Goal: Information Seeking & Learning: Learn about a topic

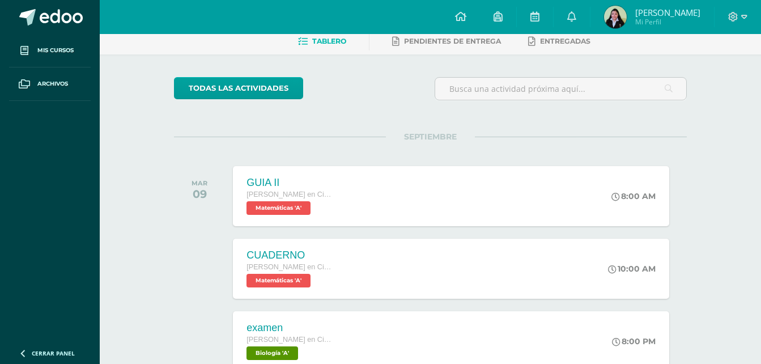
scroll to position [58, 0]
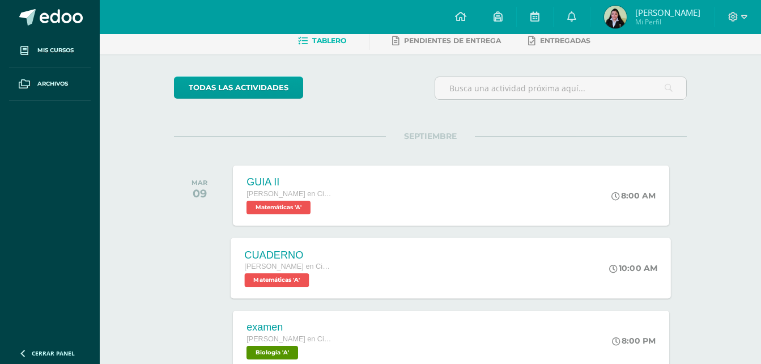
click at [324, 270] on span "[PERSON_NAME] en Ciencias Biológicas [PERSON_NAME]. CCLL en Ciencias Biológicas" at bounding box center [288, 266] width 86 height 8
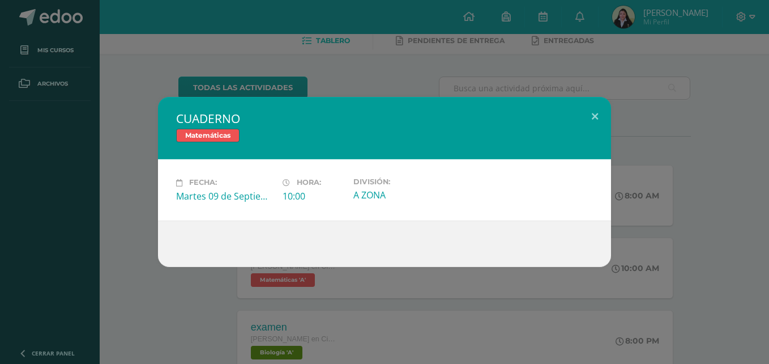
click at [167, 67] on div "CUADERNO Matemáticas Fecha: [DATE] Hora: 10:00 División: A ZONA" at bounding box center [384, 182] width 769 height 364
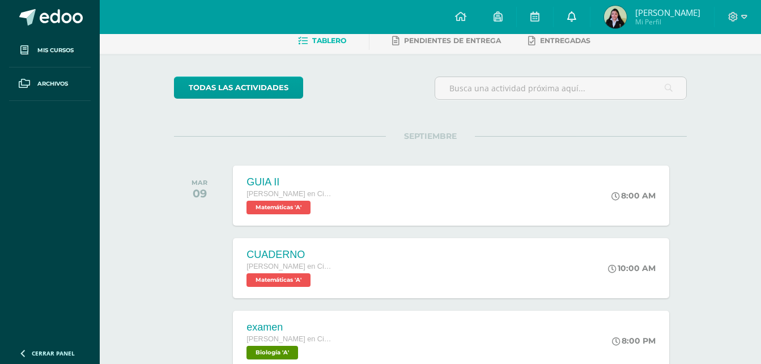
click at [576, 16] on icon at bounding box center [571, 16] width 9 height 10
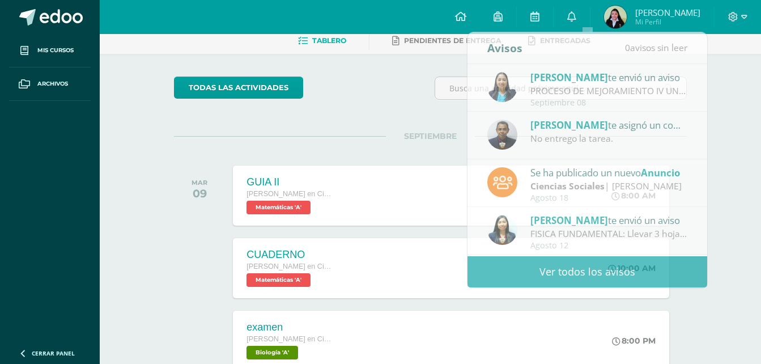
click at [373, 131] on div "todas las Actividades No tienes actividades Échale un vistazo a los demás perío…" at bounding box center [430, 353] width 558 height 599
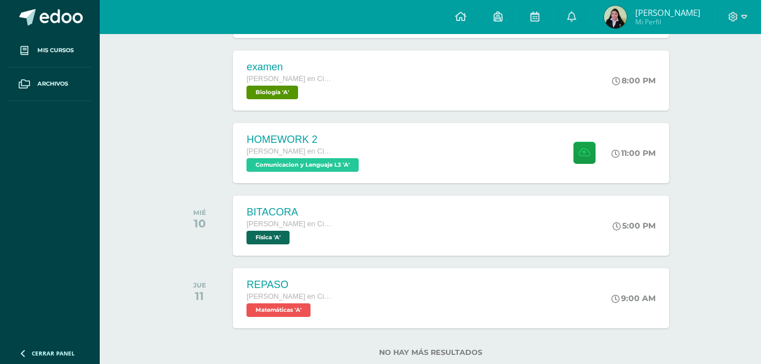
scroll to position [319, 0]
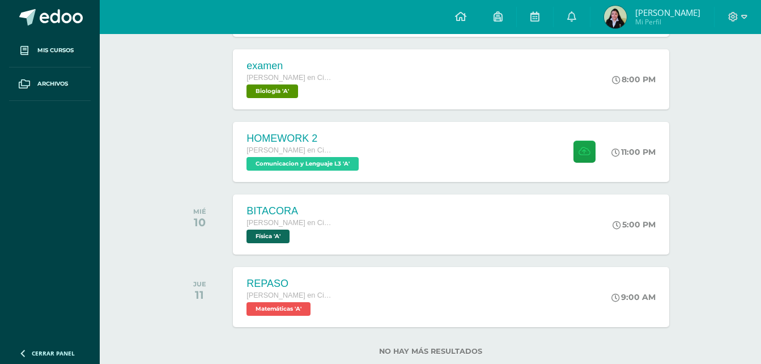
click at [373, 131] on div "HOMEWORK 2 [PERSON_NAME] en Ciencias Biológicas [PERSON_NAME]. CCLL en Ciencias…" at bounding box center [304, 152] width 142 height 60
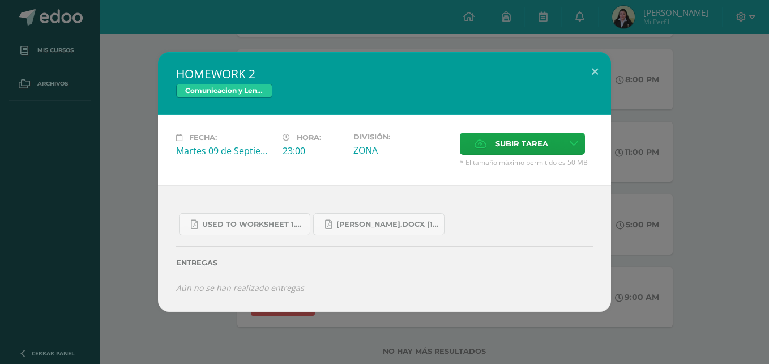
click at [125, 161] on div "HOMEWORK 2 Comunicacion y Lenguaje L3 Fecha: [DATE] Hora: 23:00 División: Subir…" at bounding box center [385, 181] width 760 height 259
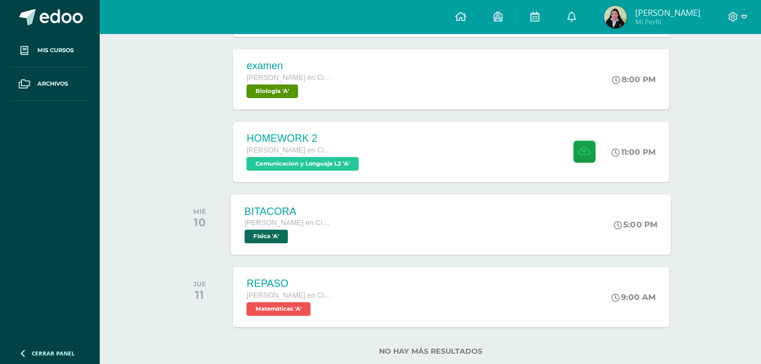
click at [259, 234] on span "Física 'A'" at bounding box center [267, 236] width 44 height 14
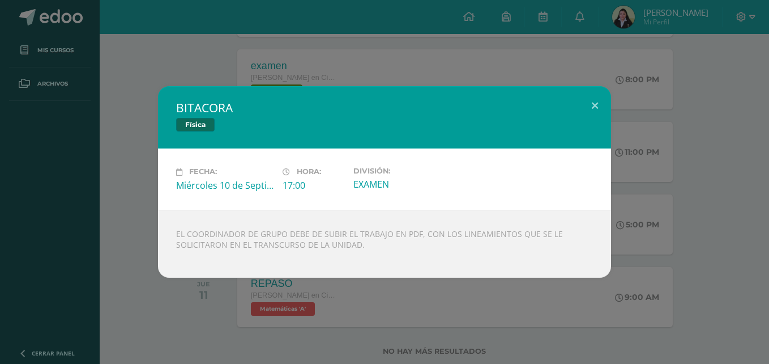
click at [388, 93] on div "BITACORA Física" at bounding box center [384, 117] width 453 height 62
click at [589, 108] on button at bounding box center [595, 105] width 32 height 39
